Goal: Task Accomplishment & Management: Manage account settings

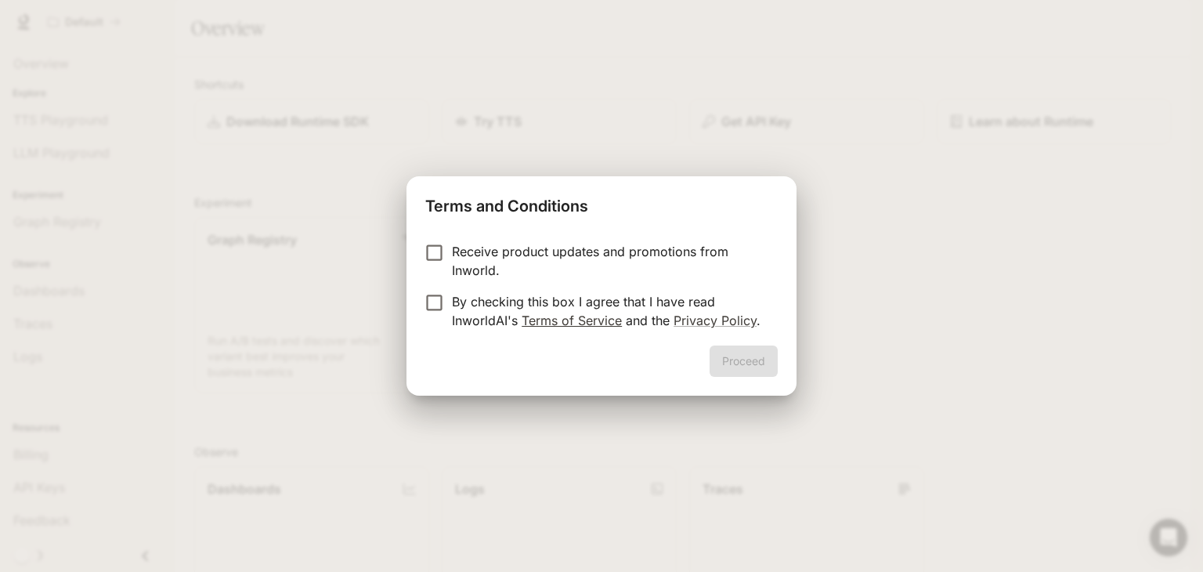
click at [550, 317] on link "Terms of Service" at bounding box center [572, 321] width 100 height 16
click at [739, 353] on button "Proceed" at bounding box center [744, 360] width 68 height 31
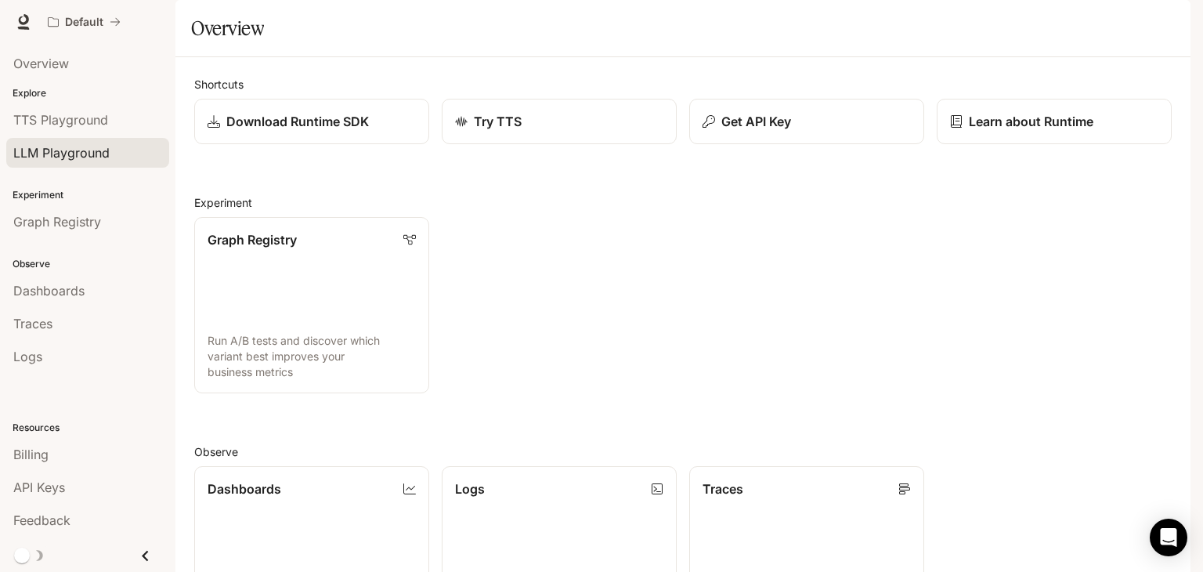
click at [58, 138] on link "LLM Playground" at bounding box center [87, 153] width 163 height 30
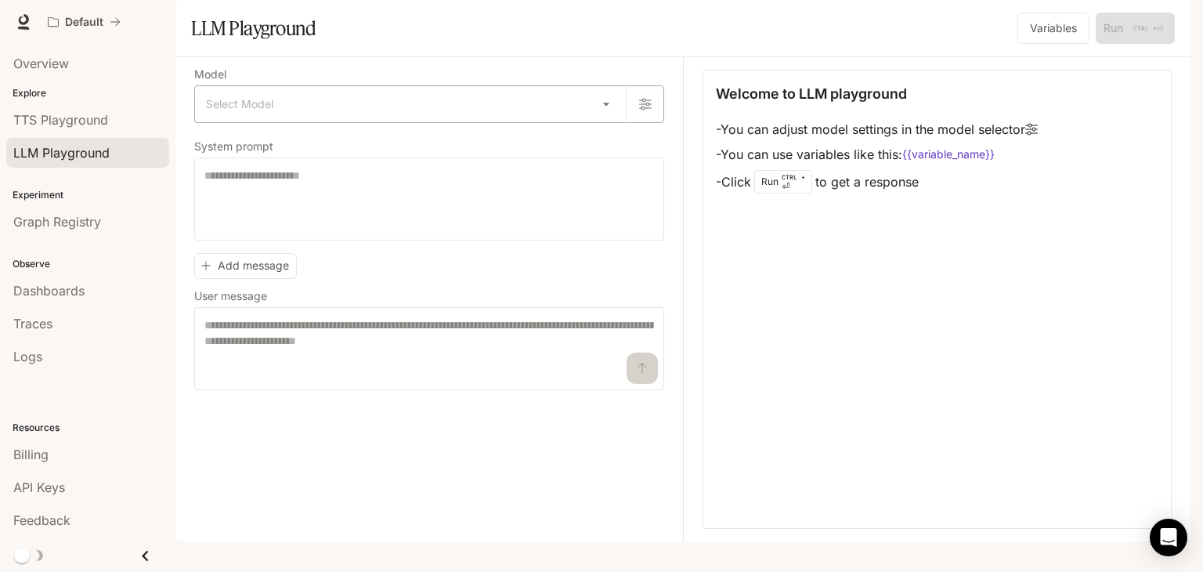
click at [345, 123] on div "Select Model ​" at bounding box center [429, 104] width 470 height 38
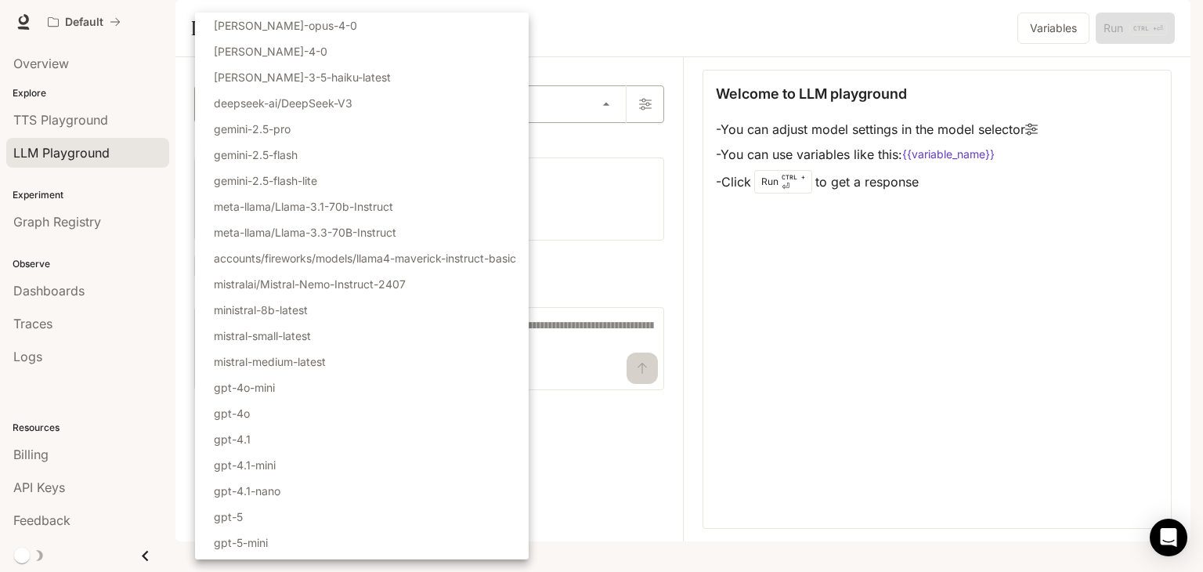
click at [608, 146] on body "Skip to main content Default Runtime Runtime Documentation Documentation Portal…" at bounding box center [601, 286] width 1203 height 572
click at [646, 156] on div at bounding box center [601, 286] width 1203 height 572
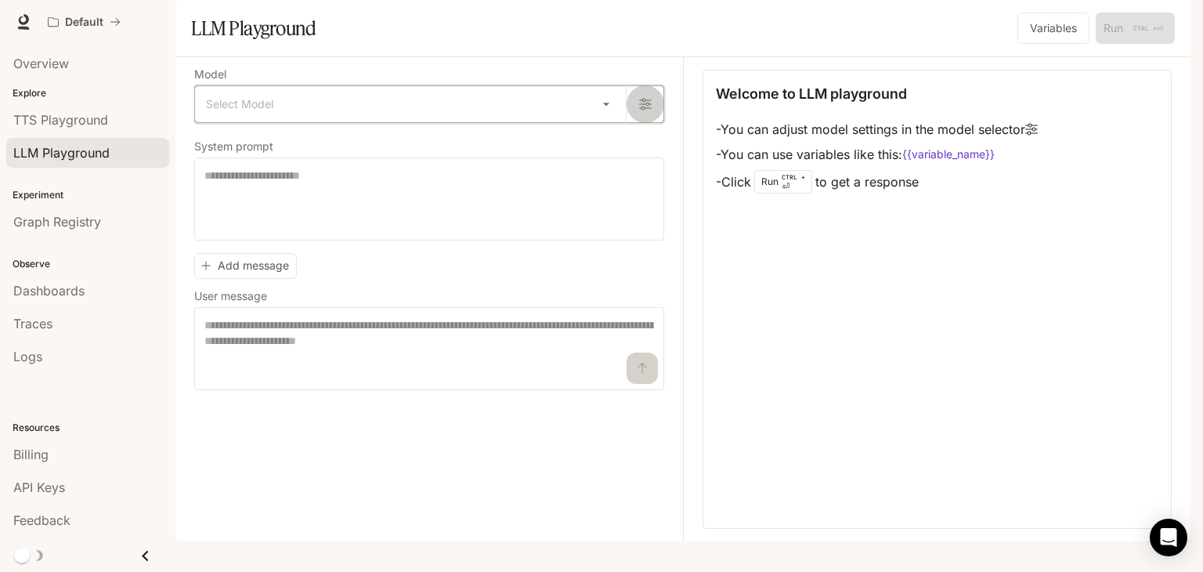
click at [648, 123] on button "button" at bounding box center [645, 104] width 38 height 38
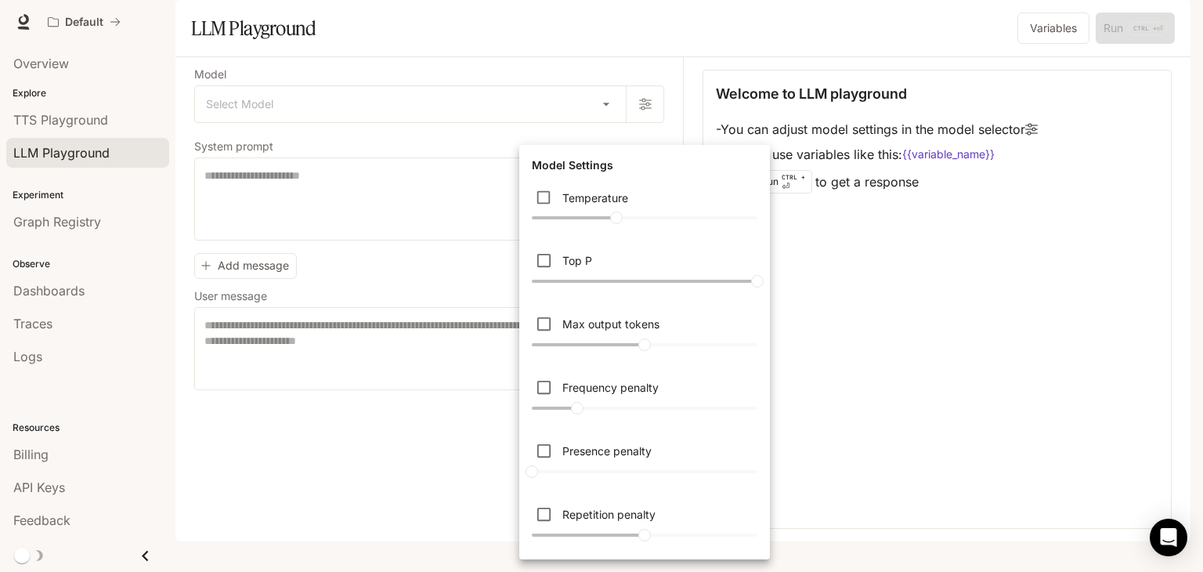
click at [410, 334] on div at bounding box center [601, 286] width 1203 height 572
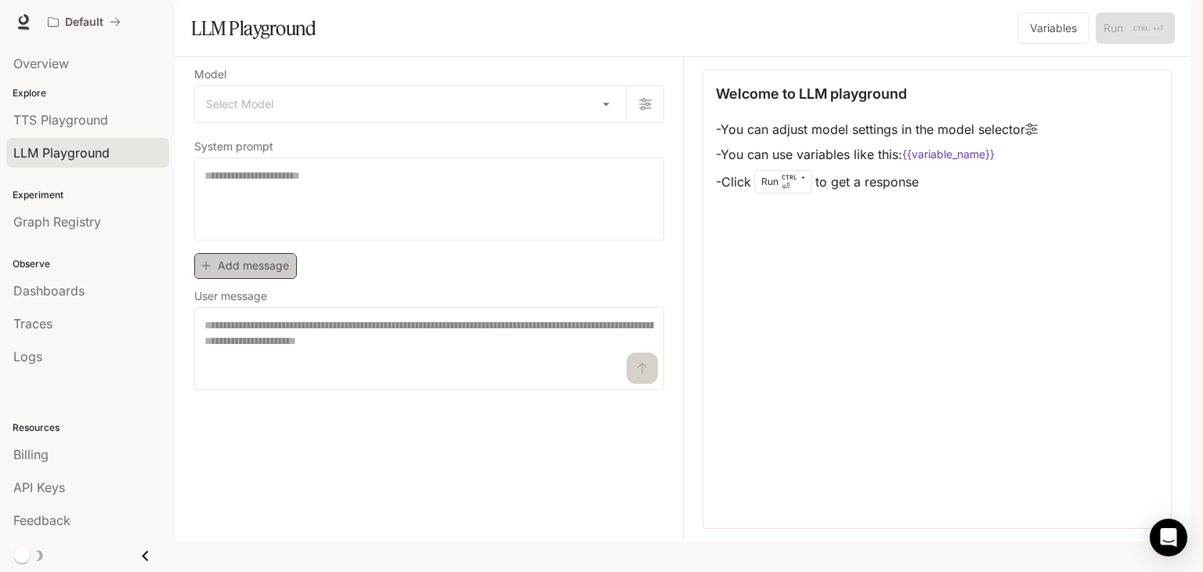
click at [294, 279] on button "Add message" at bounding box center [245, 266] width 103 height 26
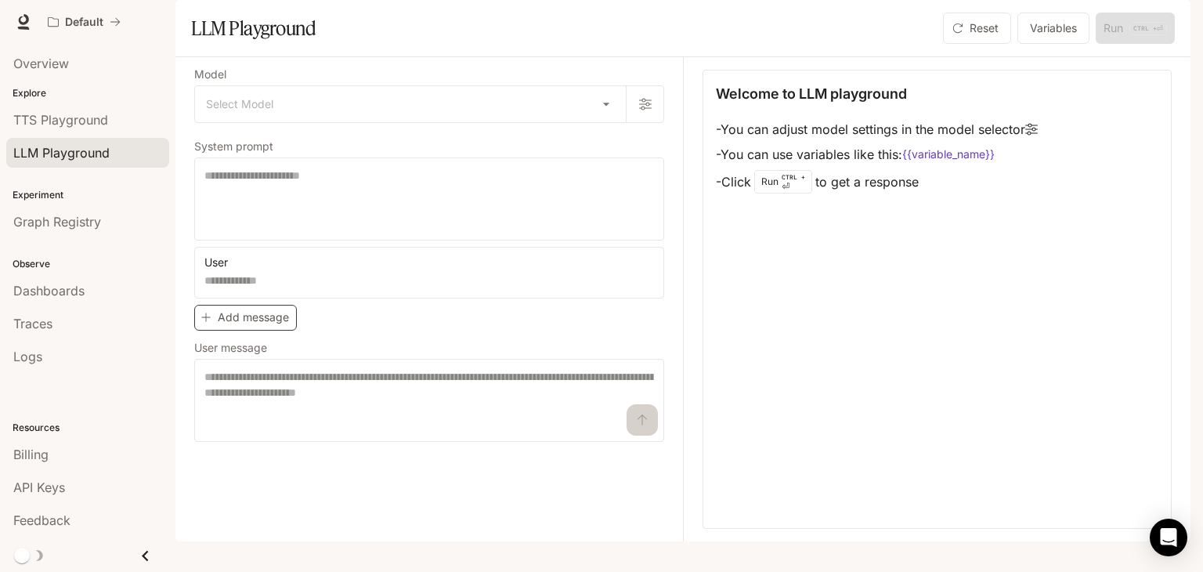
click at [294, 272] on div "User" at bounding box center [429, 259] width 470 height 25
click at [65, 110] on span "TTS Playground" at bounding box center [60, 119] width 95 height 19
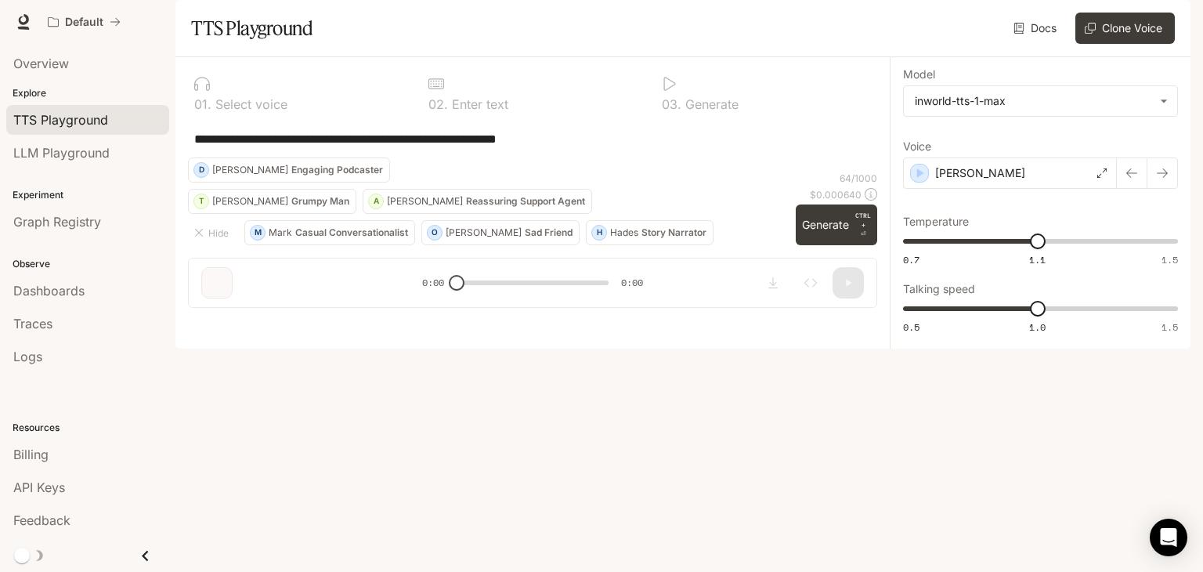
drag, startPoint x: 205, startPoint y: 186, endPoint x: 630, endPoint y: 450, distance: 499.9
click at [630, 270] on div "**********" at bounding box center [532, 170] width 689 height 201
click at [627, 157] on div "**********" at bounding box center [532, 139] width 689 height 38
click at [947, 189] on div "[PERSON_NAME]" at bounding box center [1010, 172] width 214 height 31
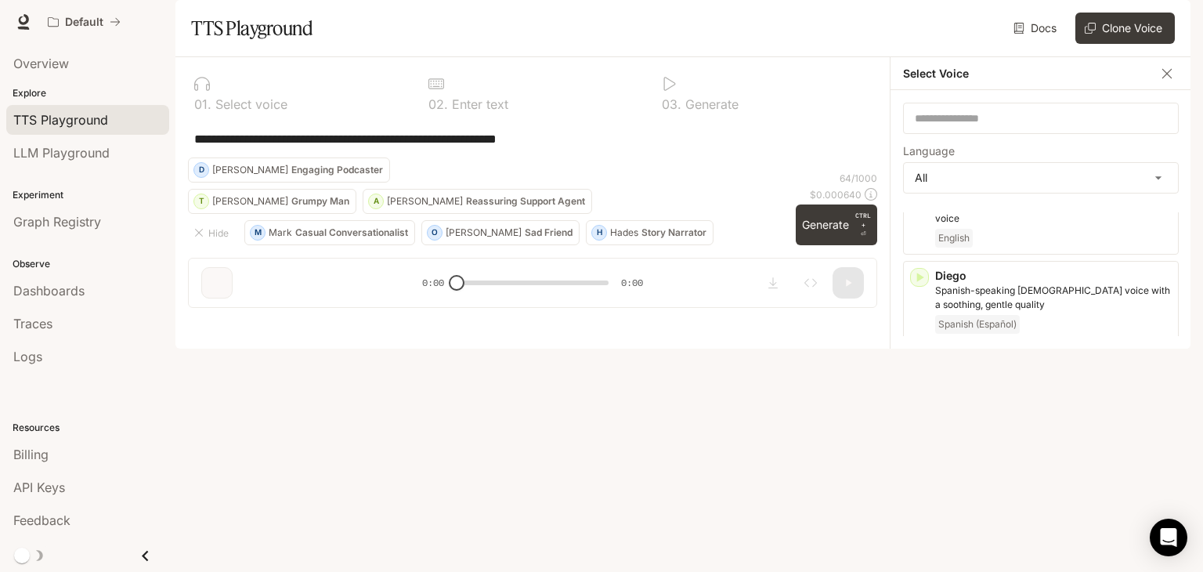
scroll to position [558, 0]
click at [918, 367] on icon "button" at bounding box center [920, 361] width 7 height 9
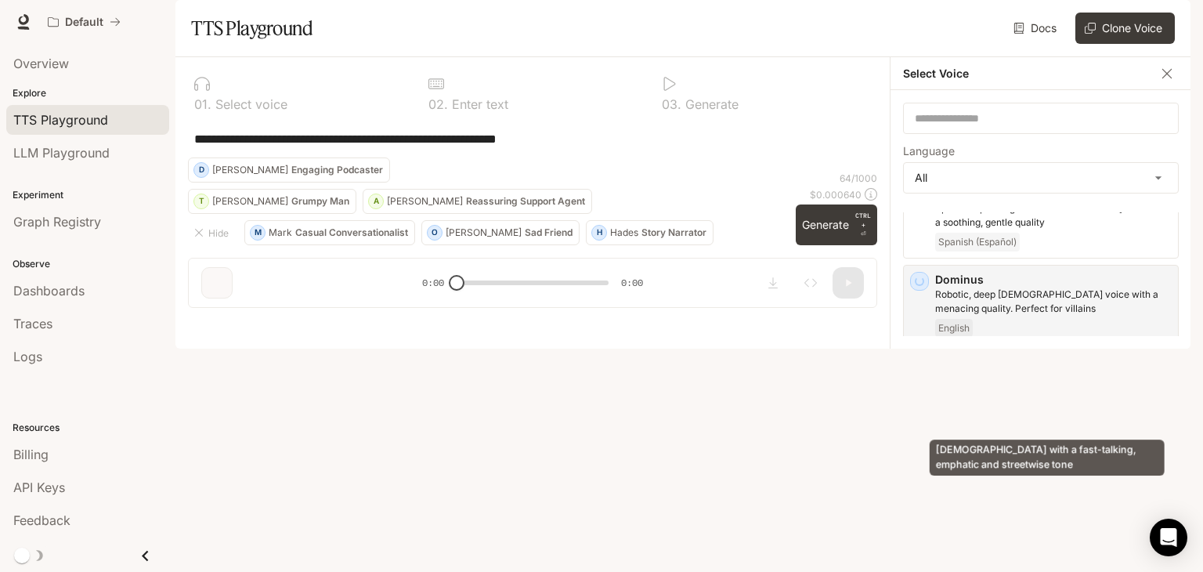
scroll to position [639, 0]
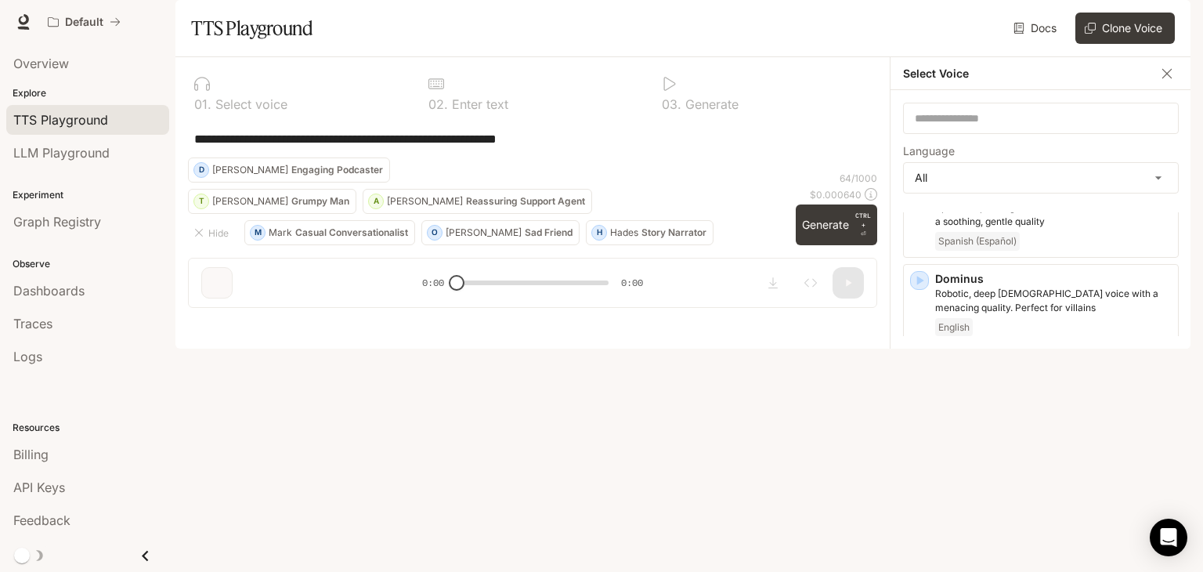
click at [912, 374] on icon "button" at bounding box center [920, 366] width 16 height 16
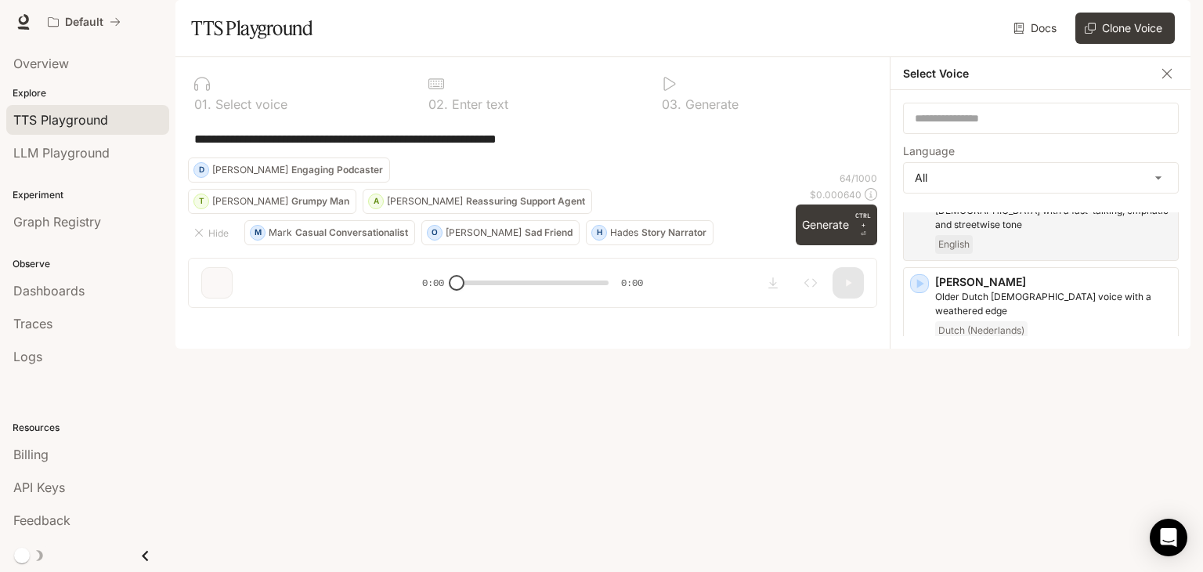
scroll to position [810, 0]
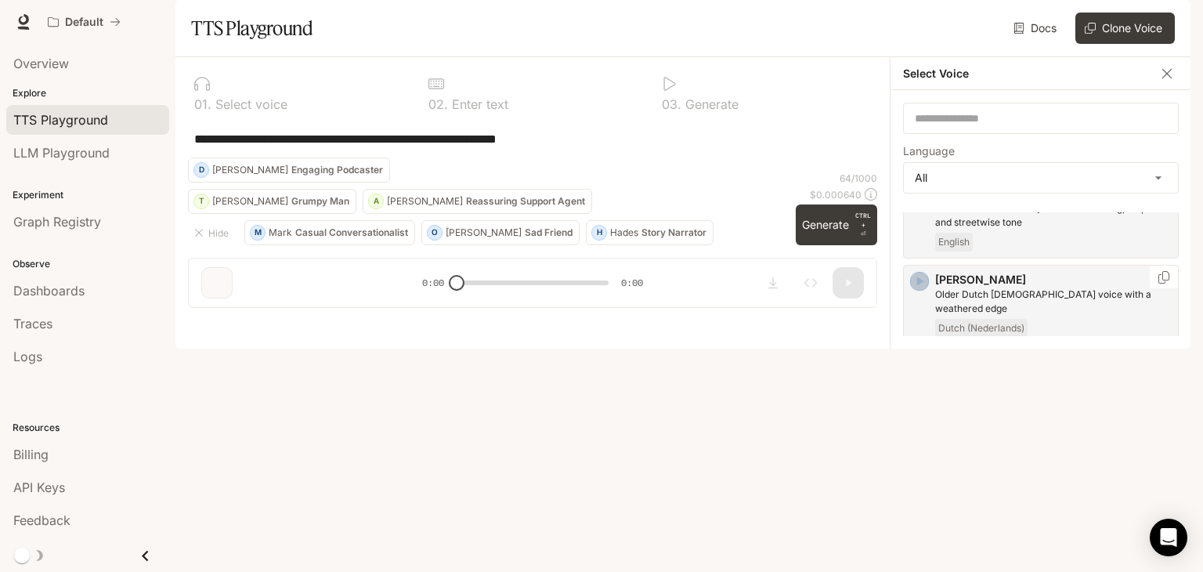
click at [921, 289] on icon "button" at bounding box center [920, 281] width 16 height 16
click at [918, 383] on div "[PERSON_NAME] young adult [DEMOGRAPHIC_DATA] [DEMOGRAPHIC_DATA] French (Françai…" at bounding box center [1041, 391] width 276 height 80
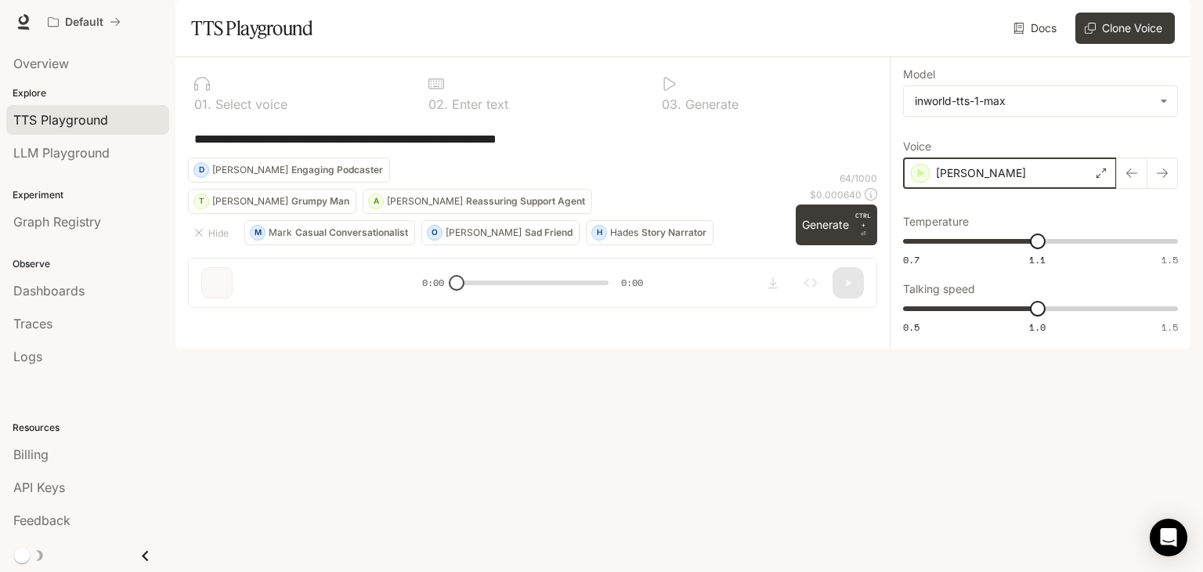
click at [927, 181] on icon "button" at bounding box center [920, 173] width 16 height 16
click at [965, 189] on div "[PERSON_NAME]" at bounding box center [1010, 172] width 214 height 31
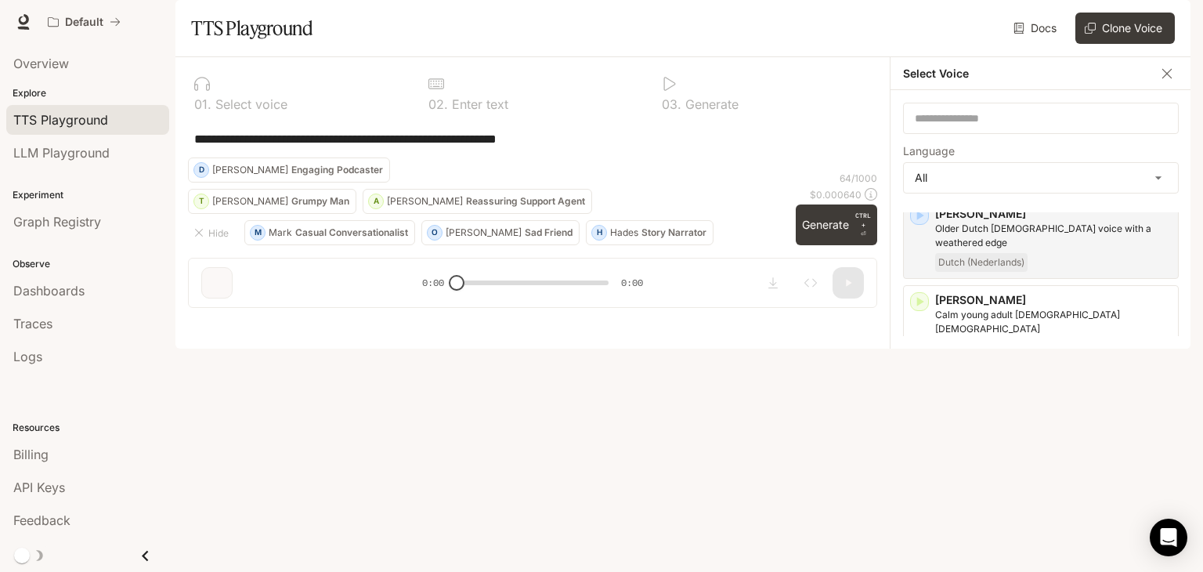
scroll to position [876, 0]
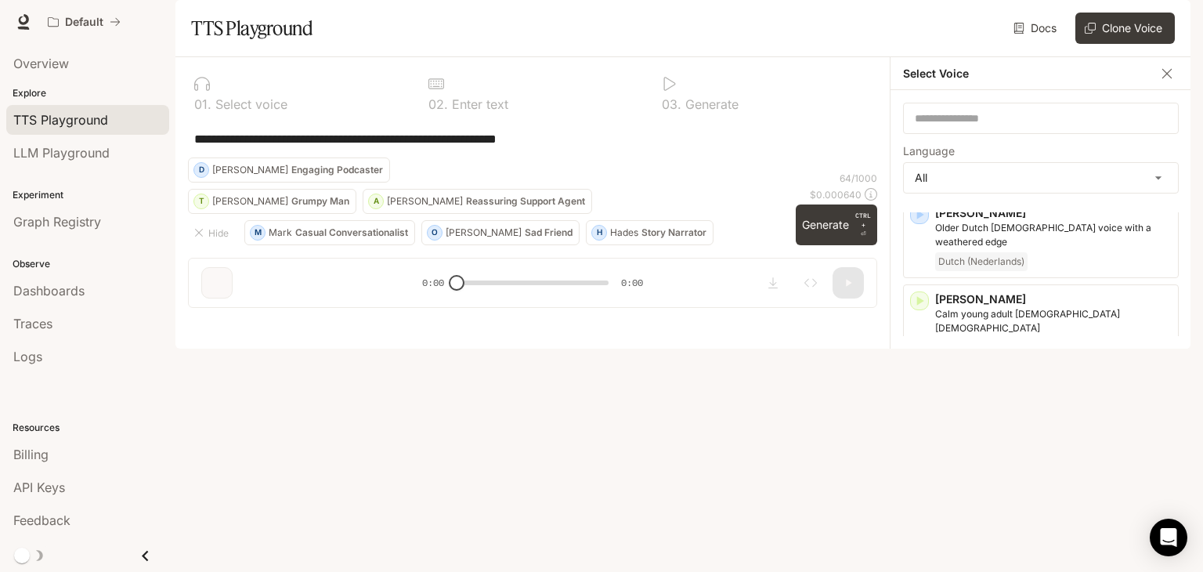
click at [913, 376] on div "[PERSON_NAME], smooth Italian [DEMOGRAPHIC_DATA] voice that speaks rapidly Ital…" at bounding box center [1041, 410] width 276 height 80
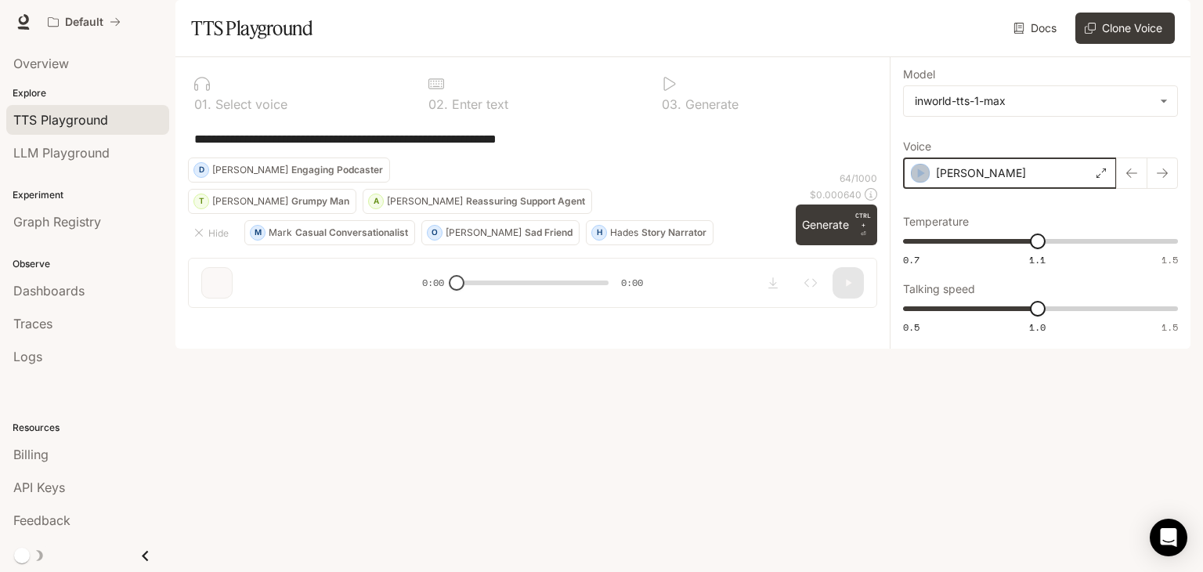
click at [915, 181] on icon "button" at bounding box center [920, 173] width 16 height 16
click at [956, 181] on p "[PERSON_NAME]" at bounding box center [980, 173] width 90 height 16
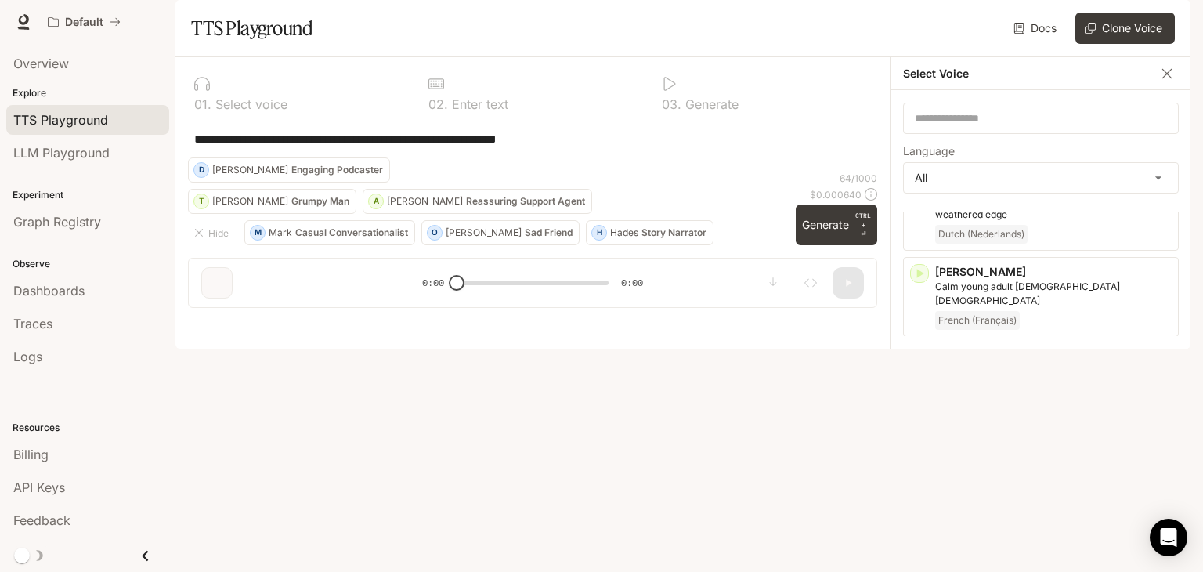
scroll to position [905, 0]
click at [918, 440] on icon "button" at bounding box center [920, 444] width 7 height 9
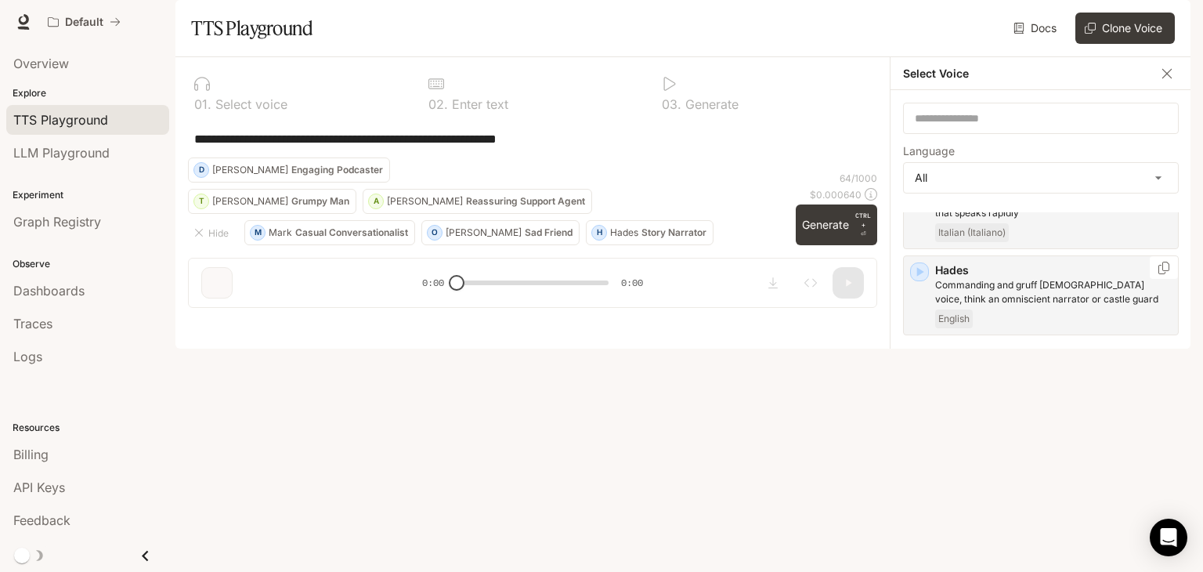
scroll to position [1090, 0]
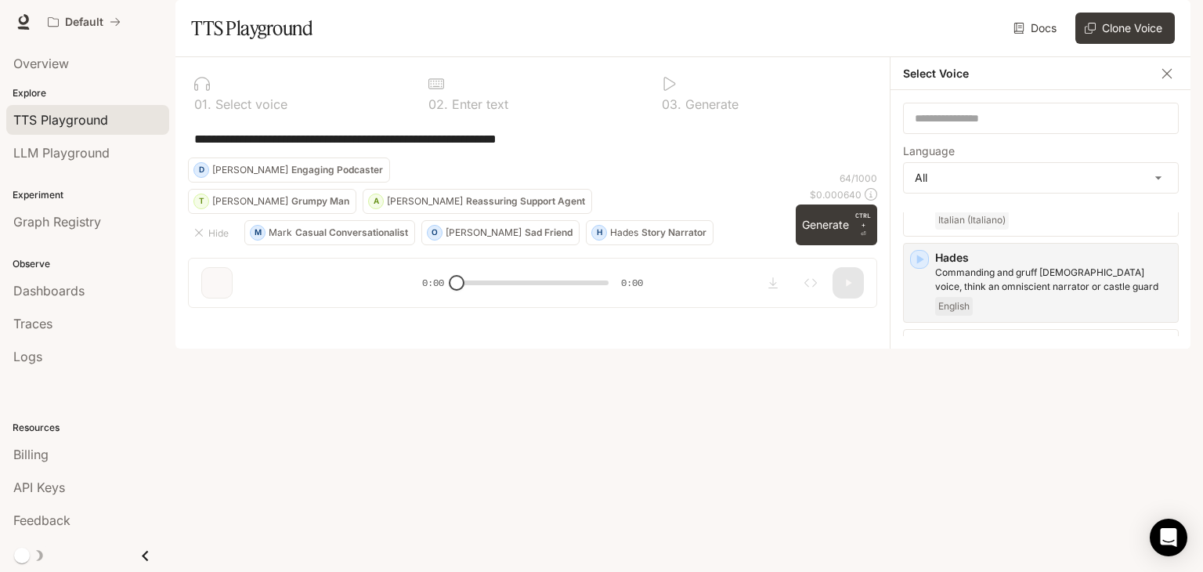
click at [917, 399] on icon "button" at bounding box center [920, 403] width 7 height 9
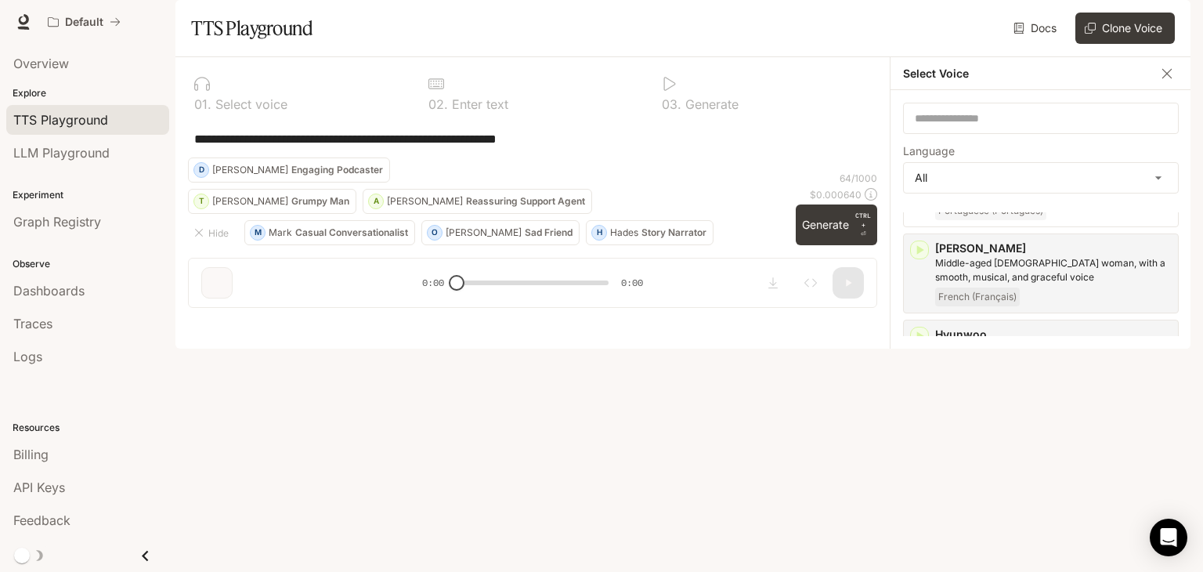
scroll to position [1245, 0]
click at [919, 327] on icon "button" at bounding box center [920, 335] width 16 height 16
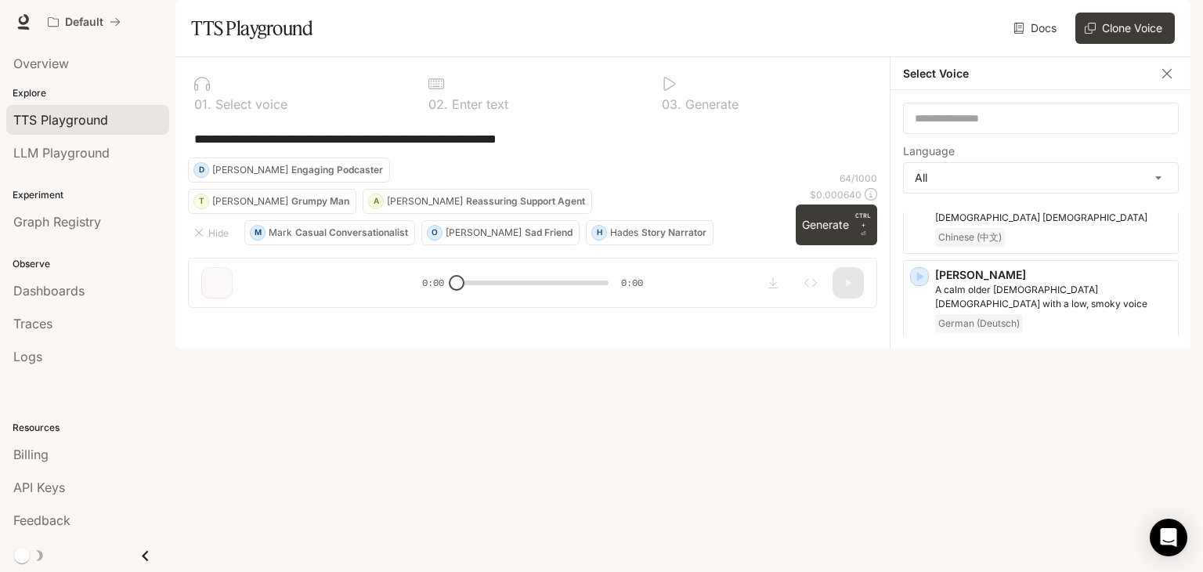
scroll to position [1535, 0]
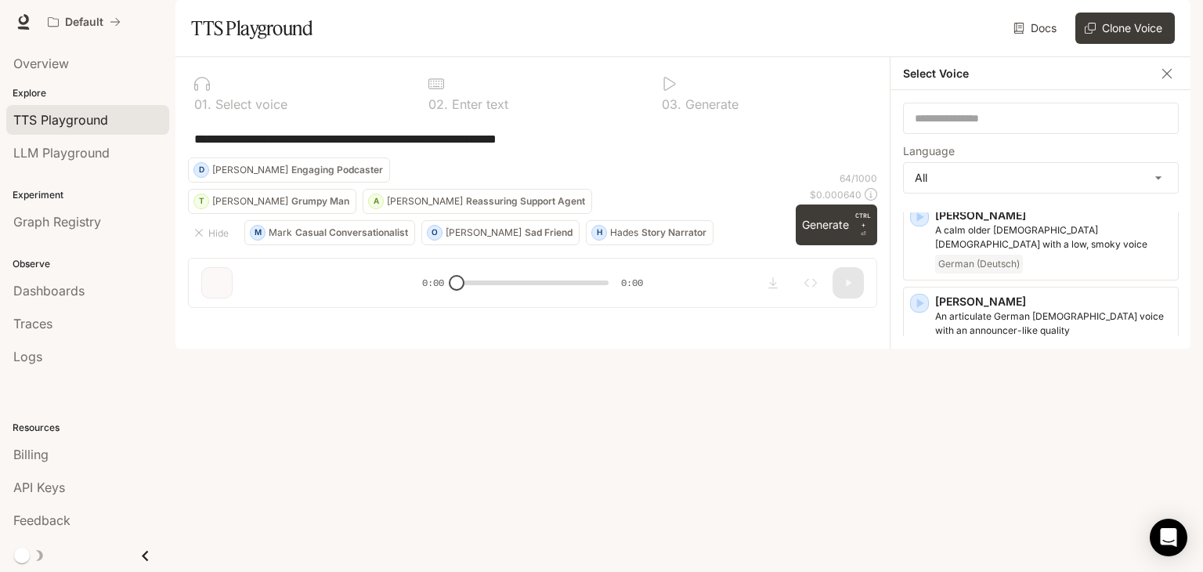
click at [919, 381] on icon "button" at bounding box center [920, 389] width 16 height 16
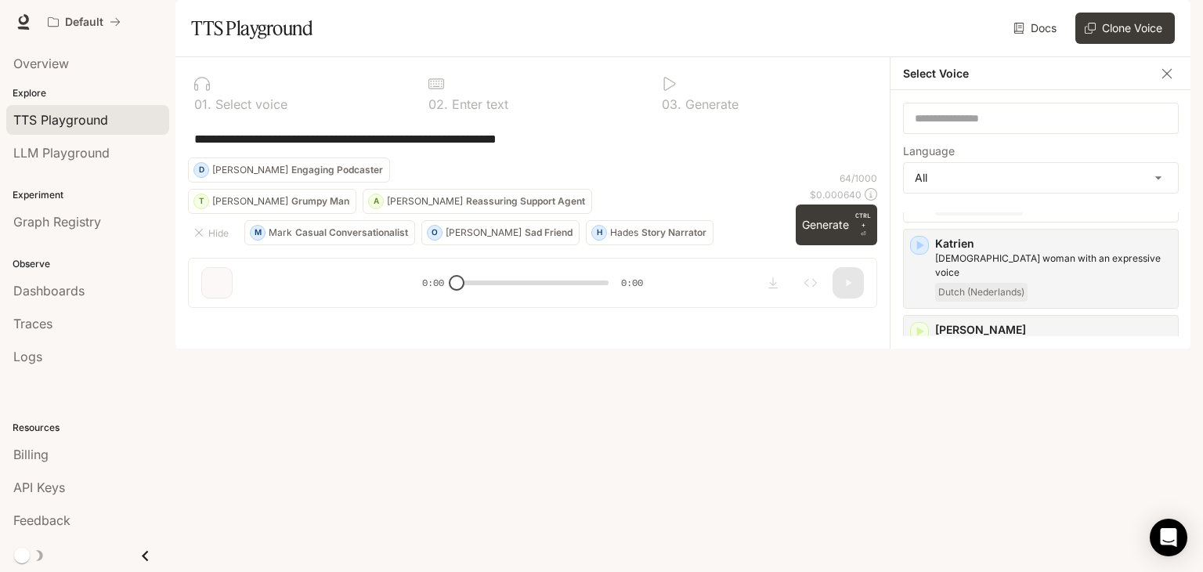
scroll to position [1681, 0]
click at [921, 322] on icon "button" at bounding box center [920, 330] width 16 height 16
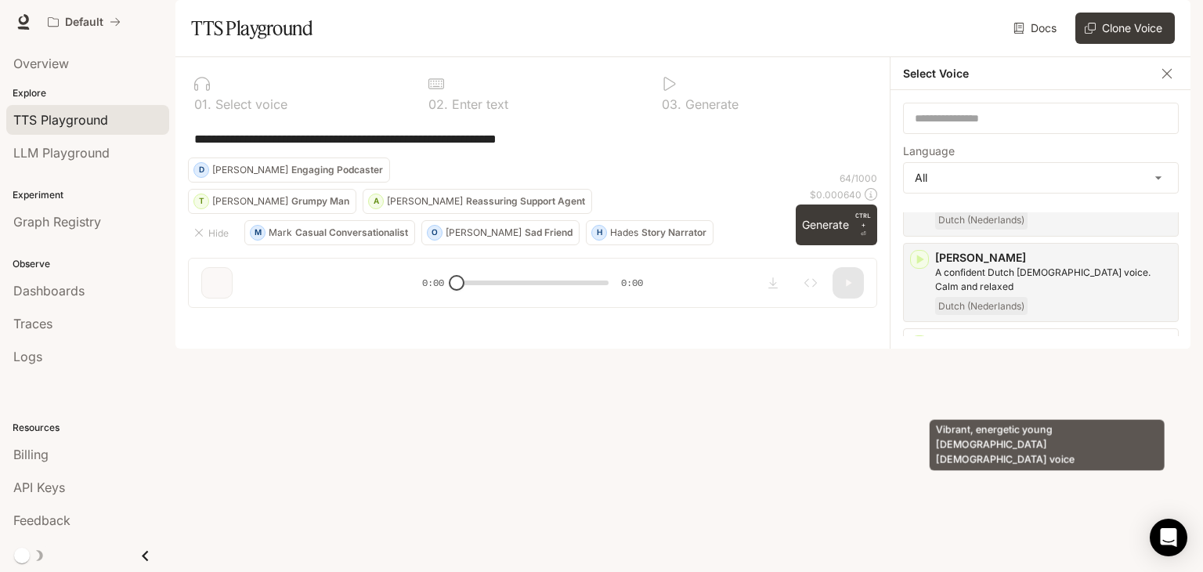
scroll to position [1751, 0]
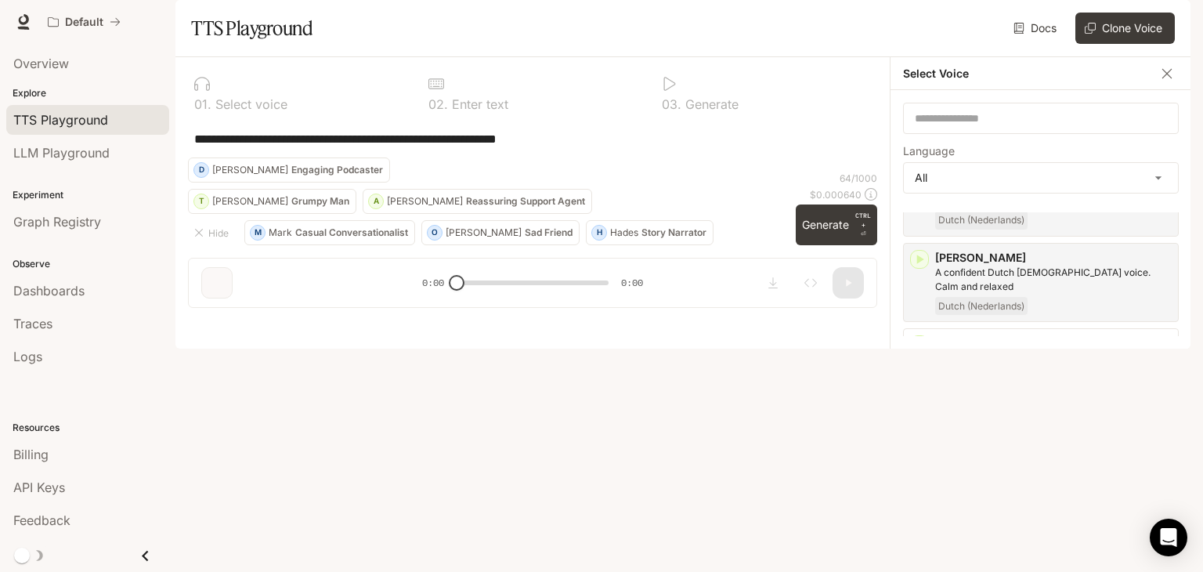
click at [927, 422] on div "button" at bounding box center [919, 430] width 17 height 17
click at [923, 423] on icon "button" at bounding box center [920, 431] width 16 height 16
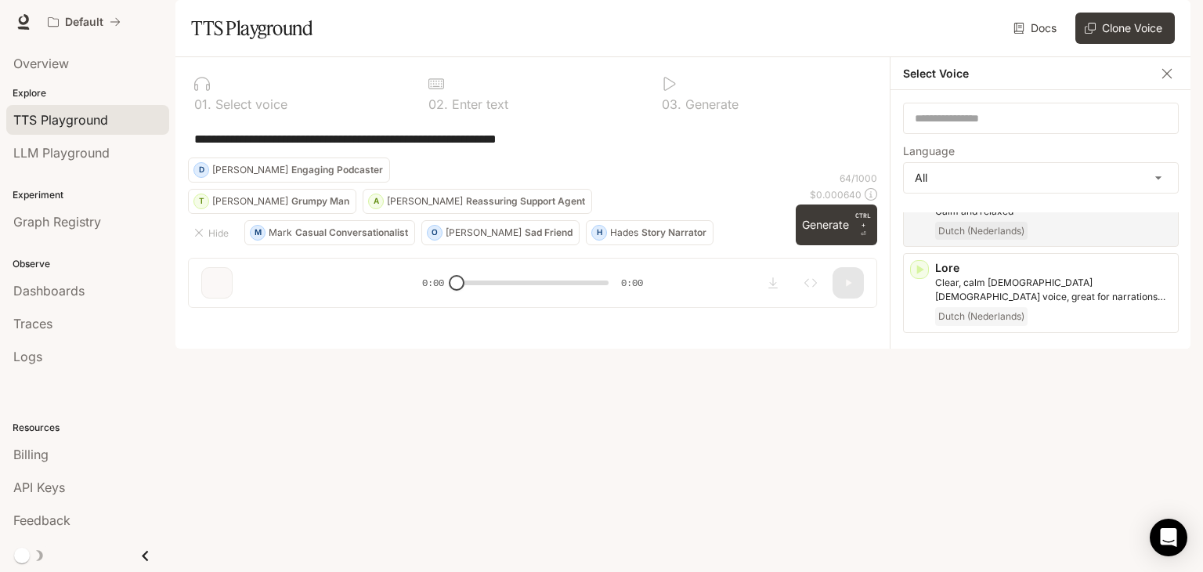
scroll to position [1830, 0]
click at [915, 431] on icon "button" at bounding box center [920, 439] width 16 height 16
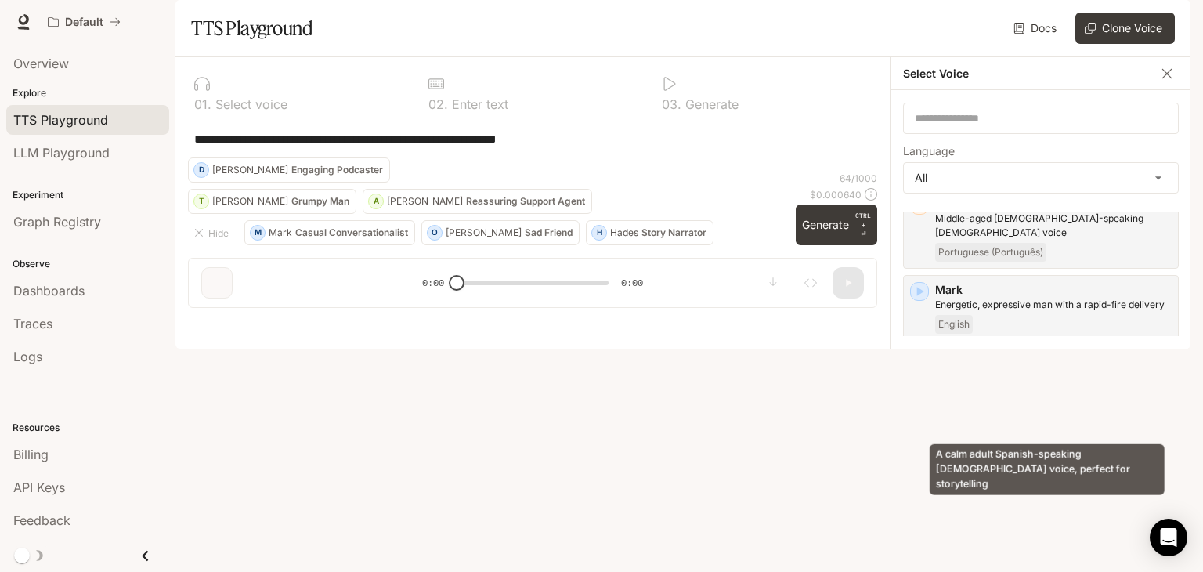
scroll to position [2065, 0]
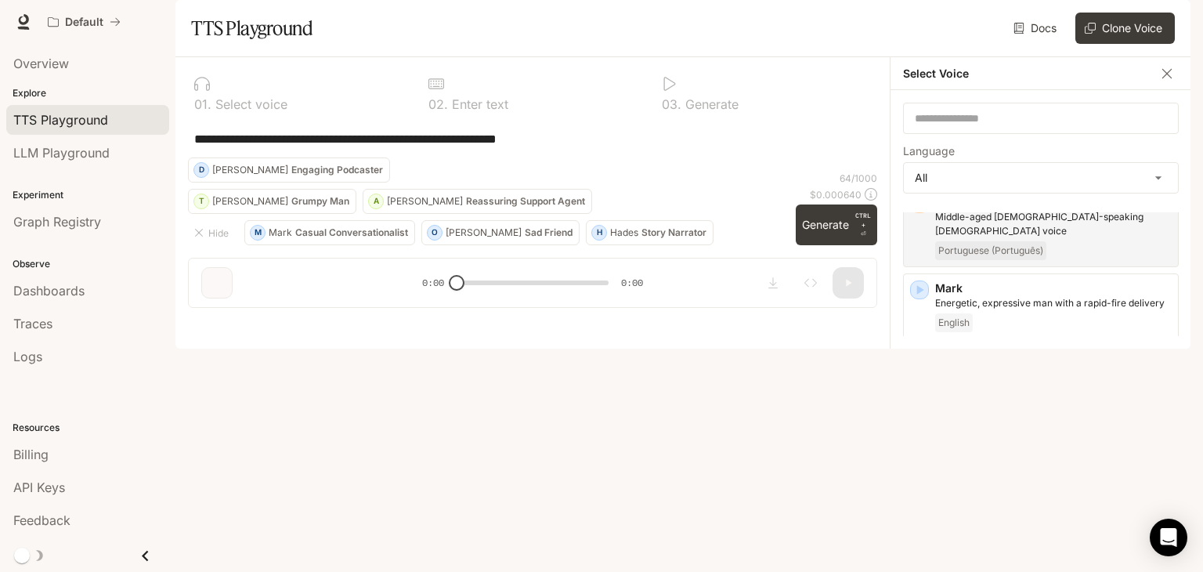
click at [922, 526] on icon "button" at bounding box center [920, 534] width 16 height 16
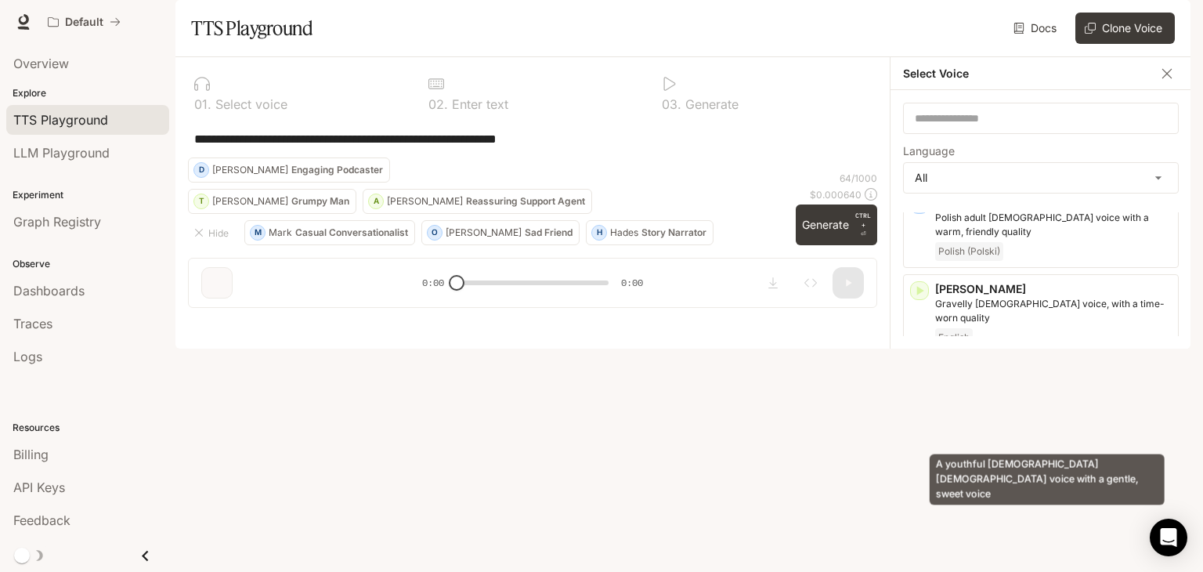
scroll to position [3364, 0]
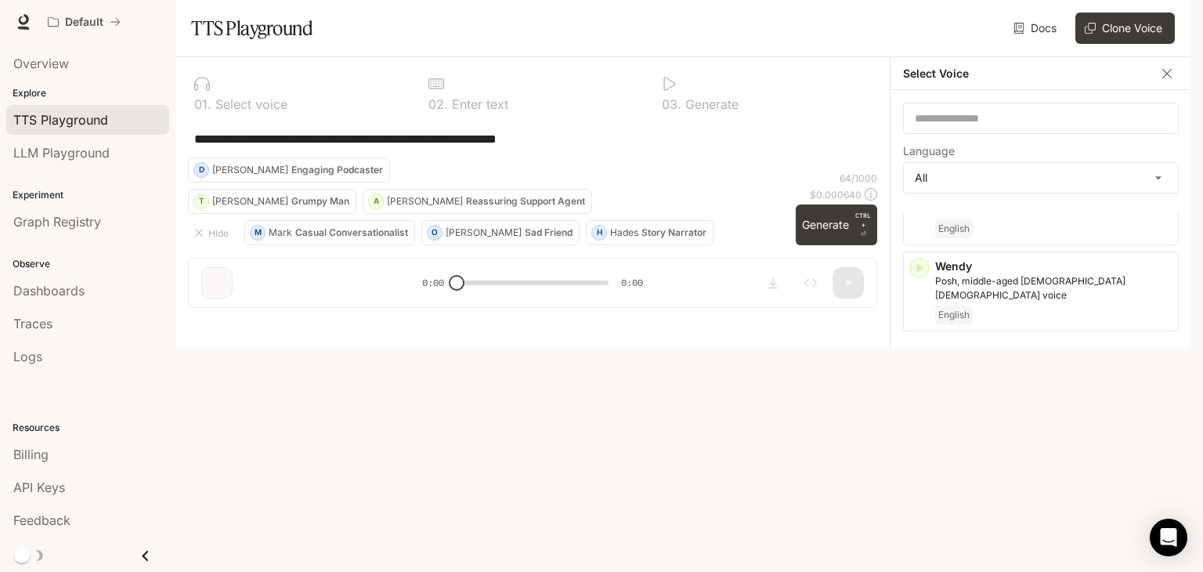
click at [547, 320] on div "**********" at bounding box center [532, 188] width 714 height 263
drag, startPoint x: 451, startPoint y: 515, endPoint x: 569, endPoint y: 499, distance: 118.5
click at [569, 320] on div "**********" at bounding box center [532, 188] width 714 height 263
click at [836, 245] on button "Generate CTRL + ⏎" at bounding box center [836, 224] width 81 height 41
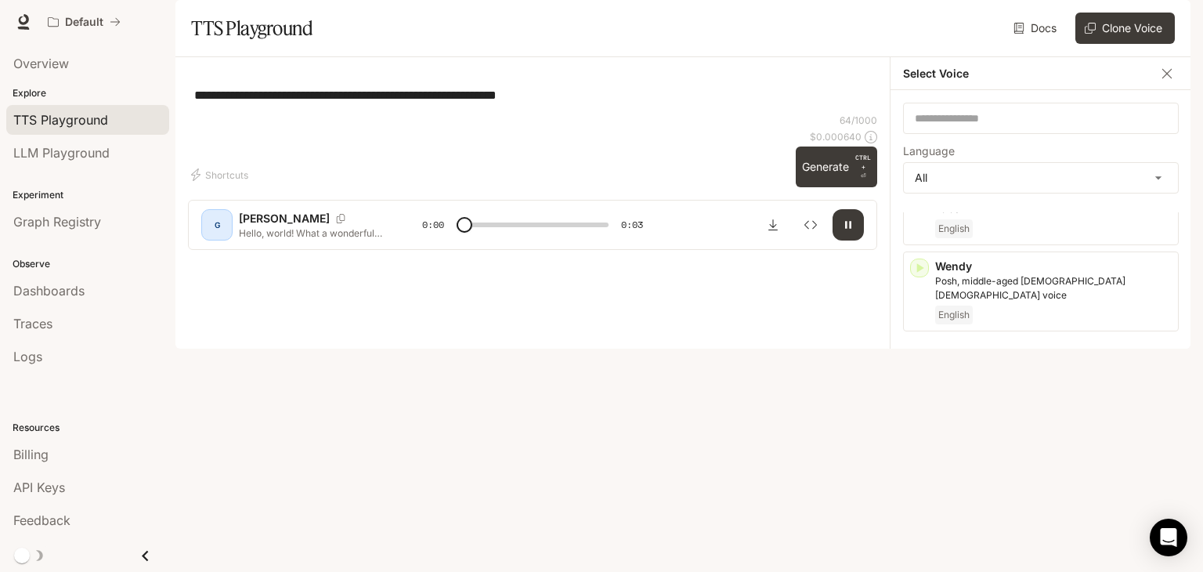
click at [569, 114] on div "**********" at bounding box center [532, 95] width 689 height 38
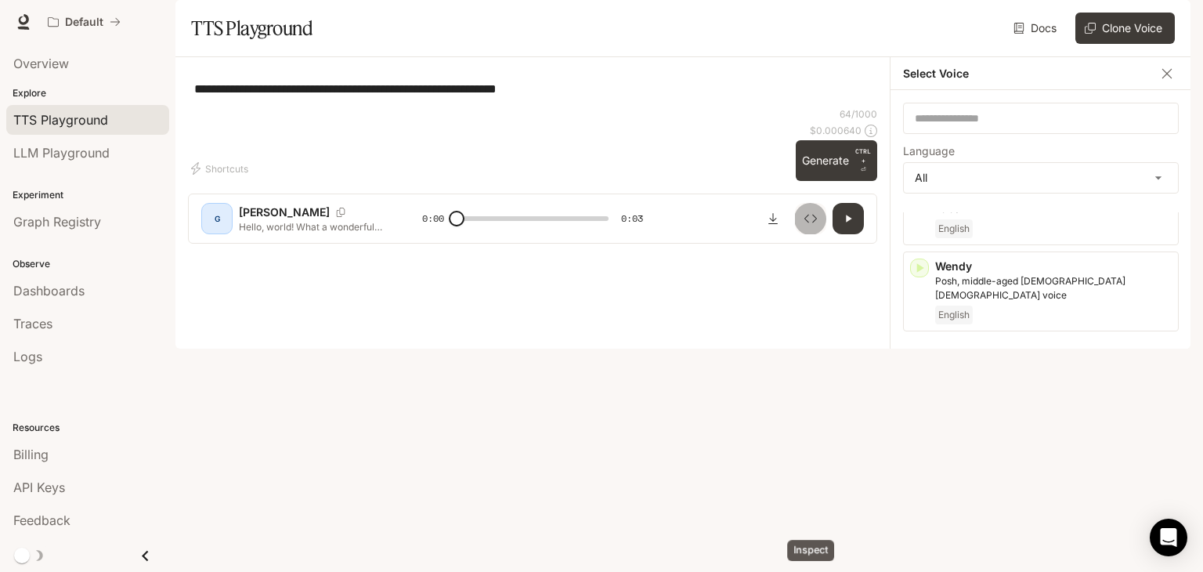
click at [808, 225] on icon "Inspect" at bounding box center [810, 218] width 13 height 13
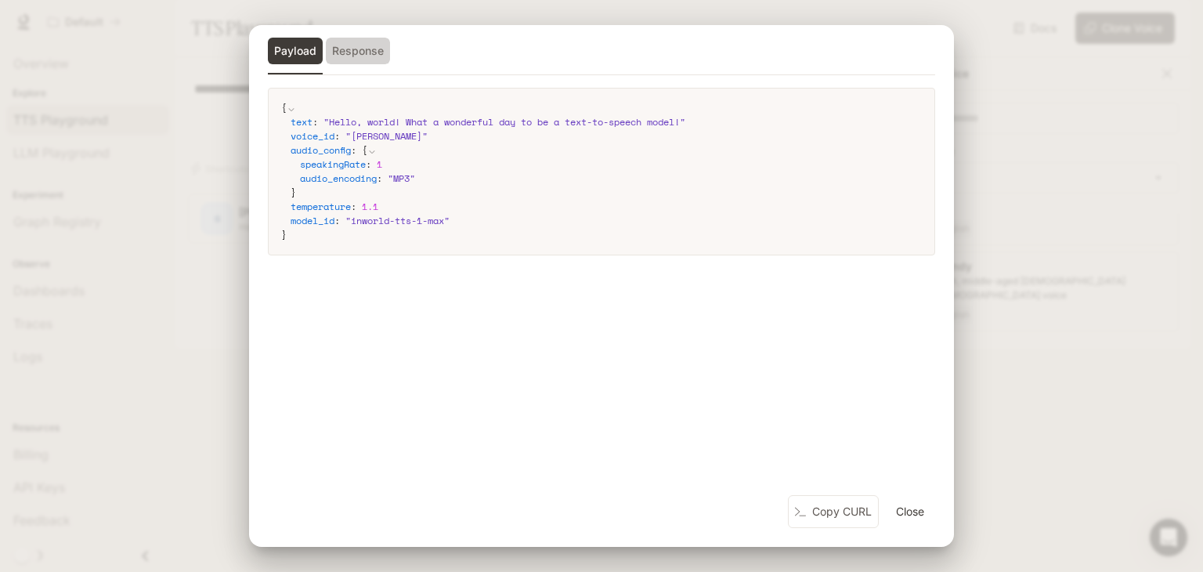
click at [357, 49] on button "Response" at bounding box center [358, 51] width 64 height 27
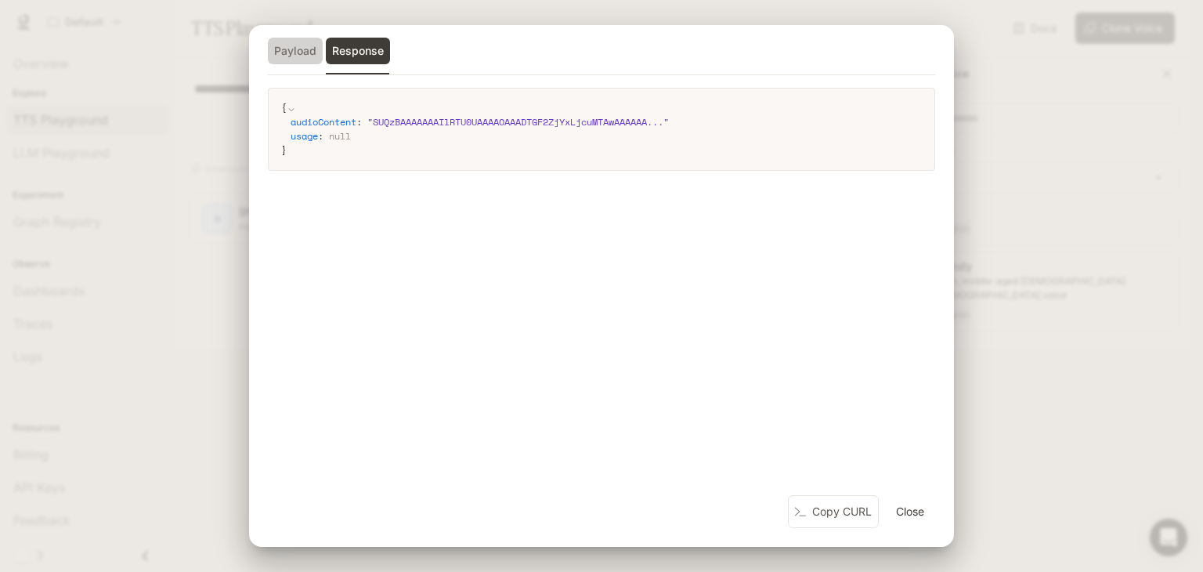
click at [306, 49] on button "Payload" at bounding box center [295, 51] width 55 height 27
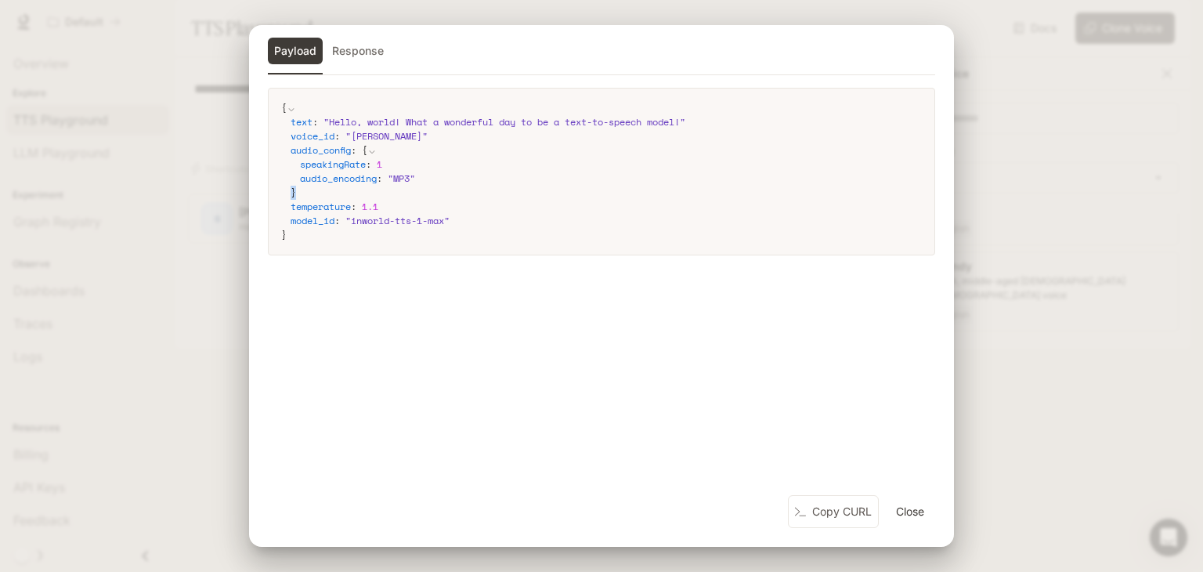
drag, startPoint x: 392, startPoint y: 186, endPoint x: 443, endPoint y: 182, distance: 50.3
click at [443, 182] on div "audio_config : { speakingRate : 1 audio_encoding : " MP3 " }" at bounding box center [606, 171] width 631 height 56
click at [443, 182] on div "audio_encoding : " MP3 "" at bounding box center [611, 179] width 622 height 14
click at [909, 511] on button "Close" at bounding box center [910, 511] width 50 height 31
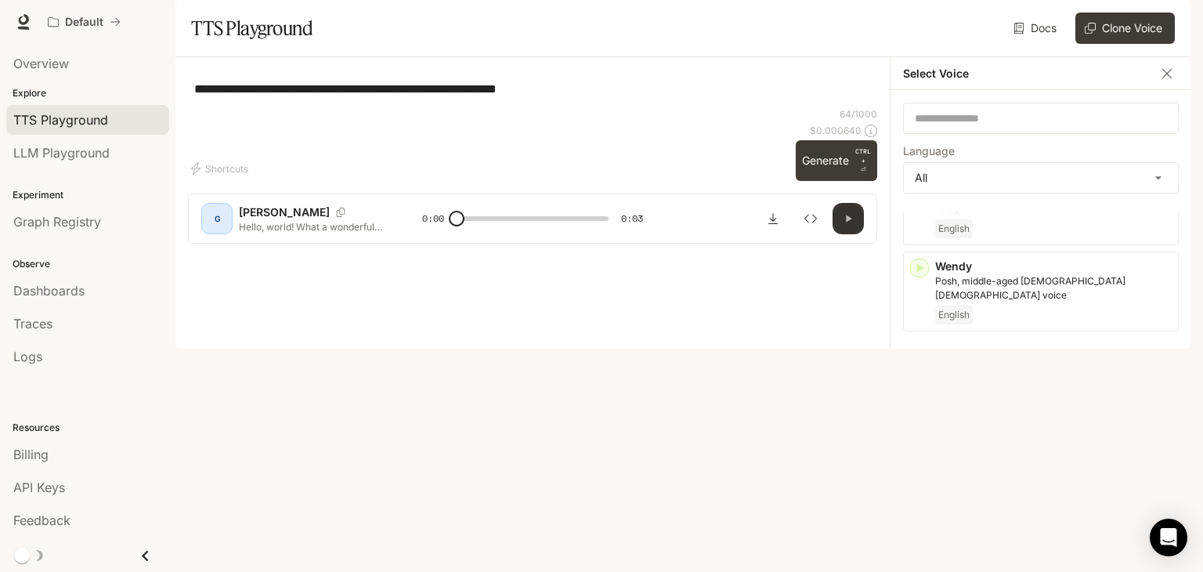
click at [846, 225] on icon "button" at bounding box center [848, 218] width 13 height 13
type input "*"
click at [1162, 20] on img "button" at bounding box center [1169, 22] width 22 height 22
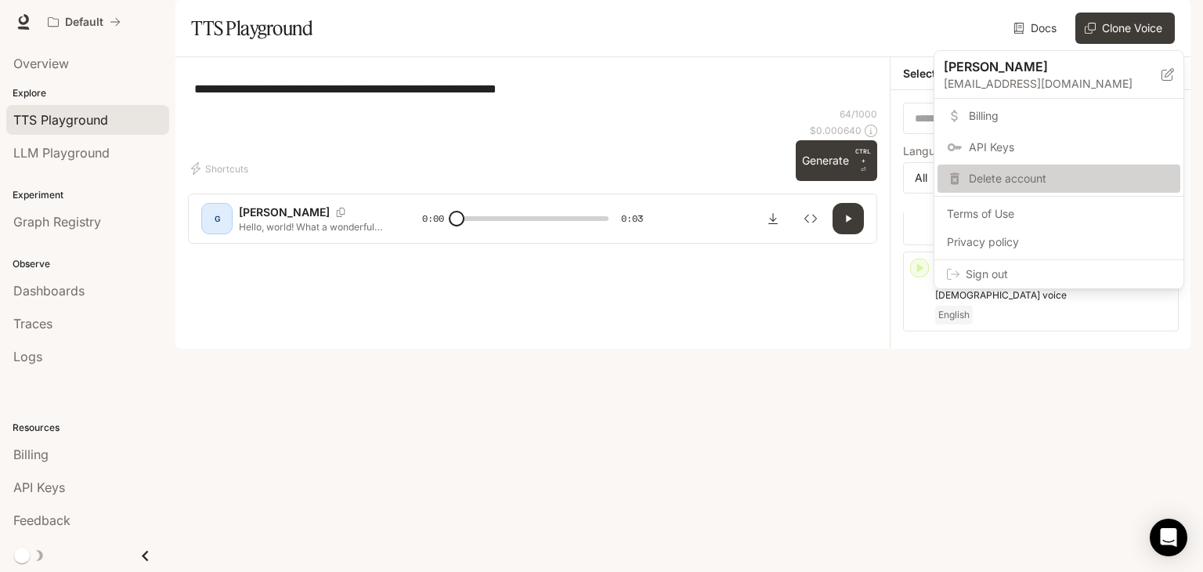
click at [975, 182] on span "Delete account" at bounding box center [1070, 179] width 202 height 16
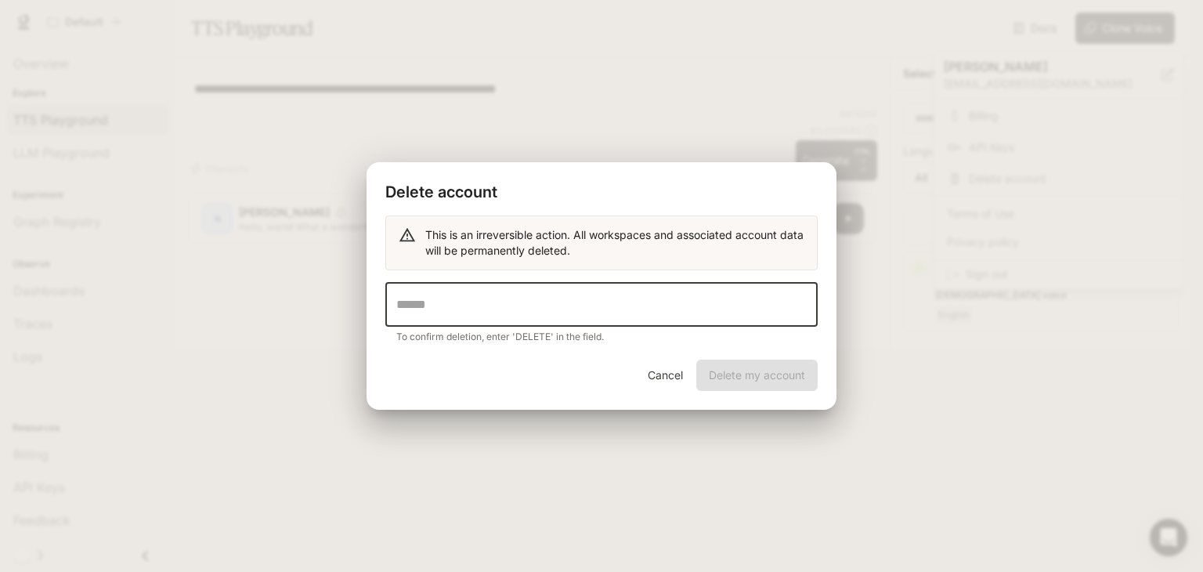
click at [671, 289] on input "text" at bounding box center [601, 305] width 432 height 44
type input "******"
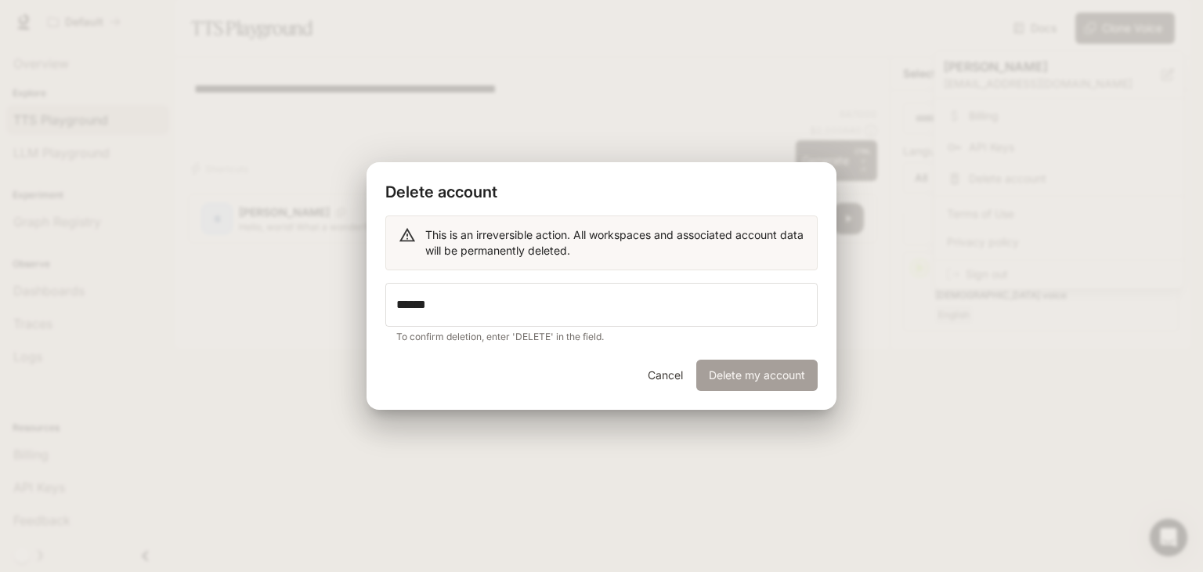
click at [750, 374] on button "Delete my account" at bounding box center [756, 375] width 121 height 31
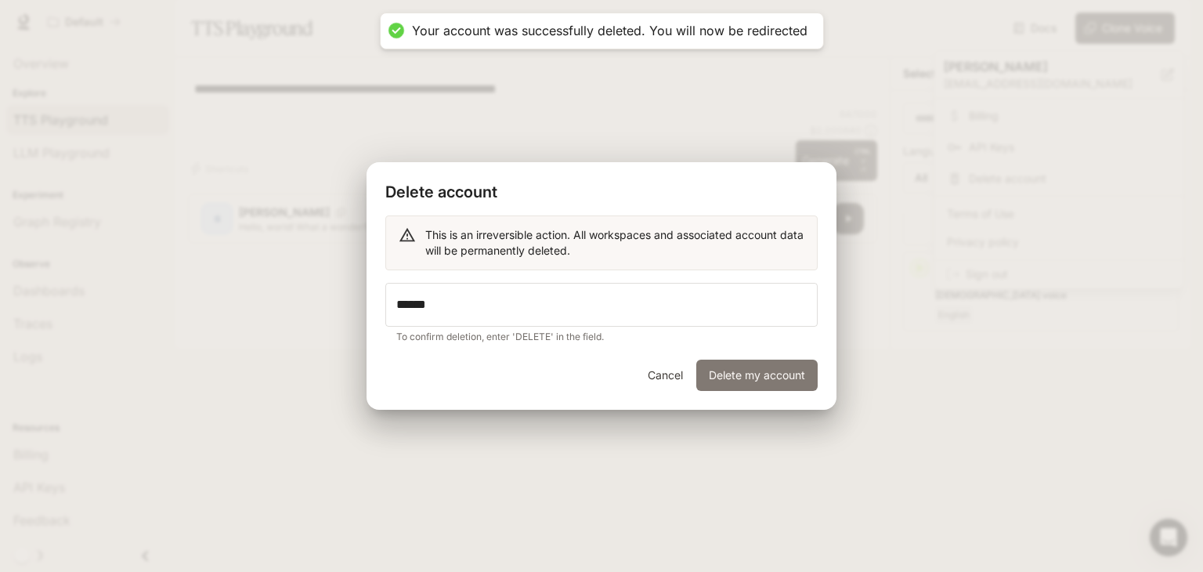
click at [750, 374] on button "Delete my account" at bounding box center [756, 375] width 121 height 31
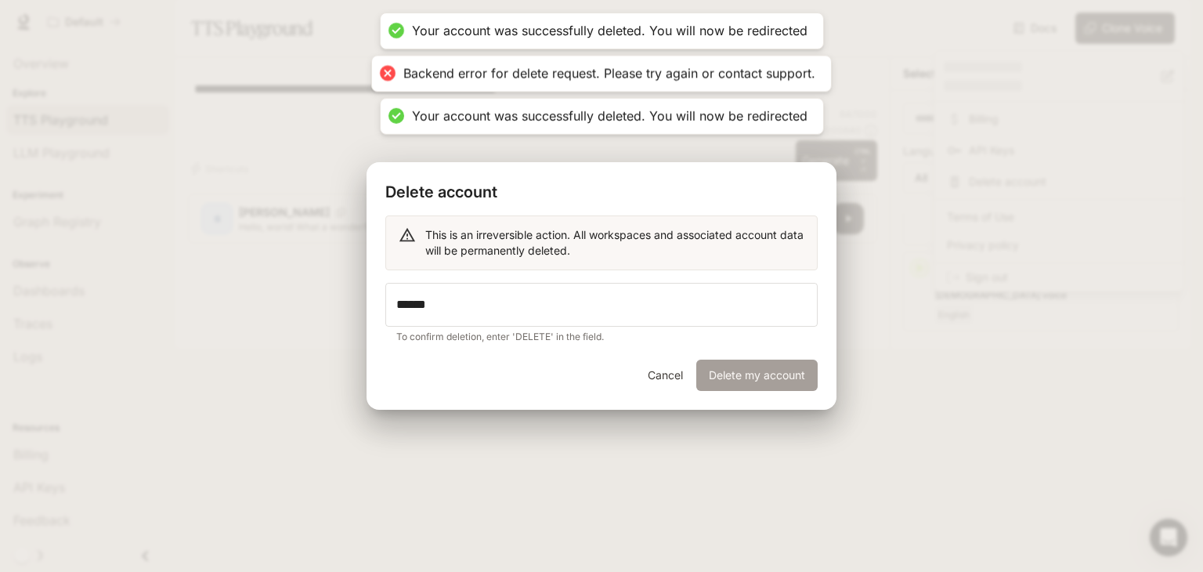
click at [750, 374] on button "Delete my account" at bounding box center [756, 375] width 121 height 31
